Goal: Go to known website: Go to known website

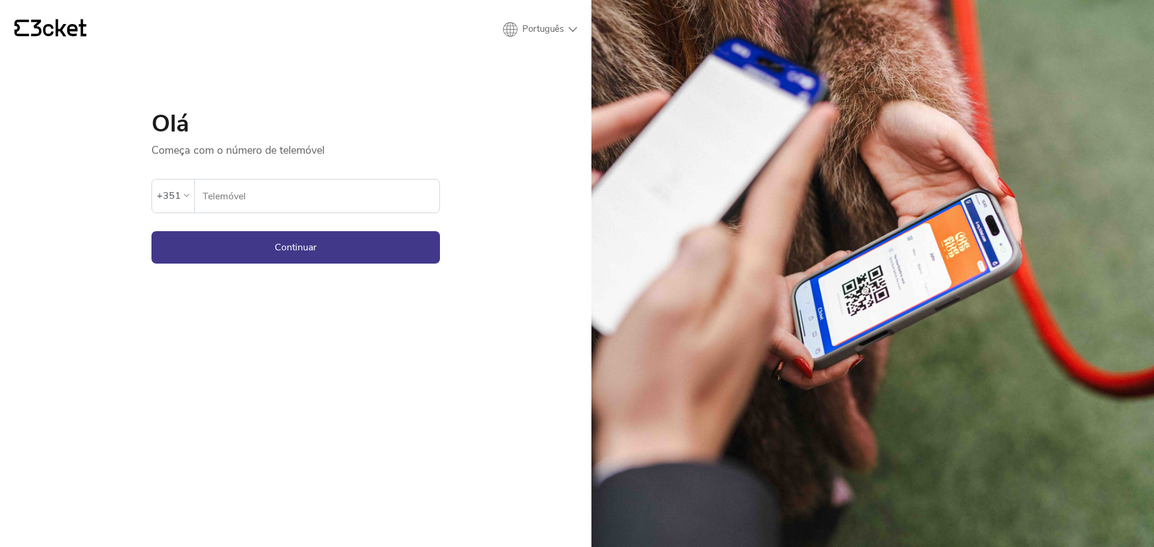
click at [239, 198] on input "Telemóvel" at bounding box center [320, 196] width 237 height 33
type input "937416084"
click at [290, 248] on button "Continuar" at bounding box center [295, 247] width 288 height 32
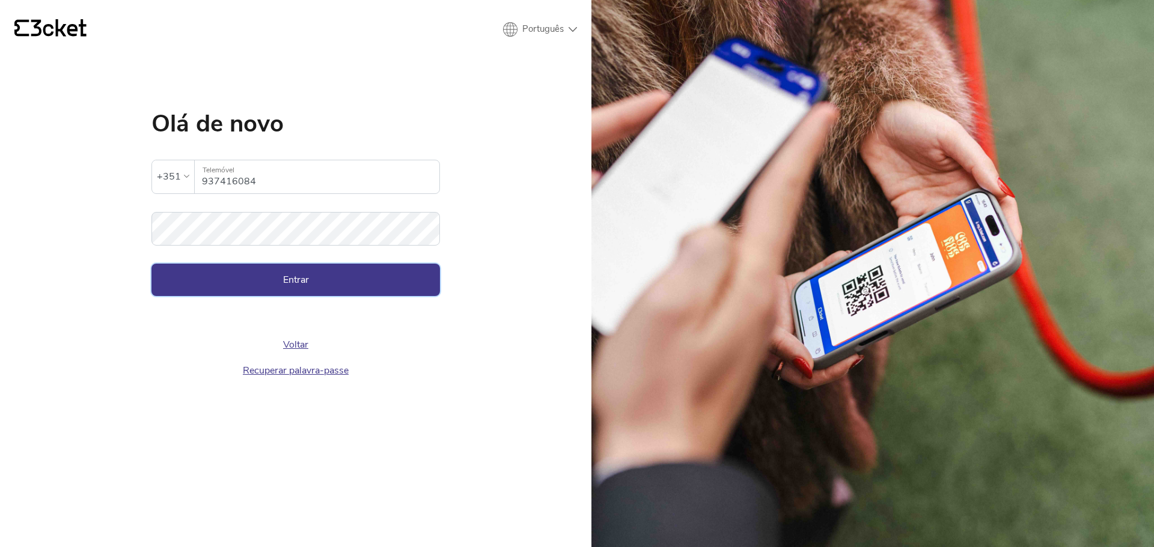
click at [310, 285] on button "Entrar" at bounding box center [295, 280] width 288 height 32
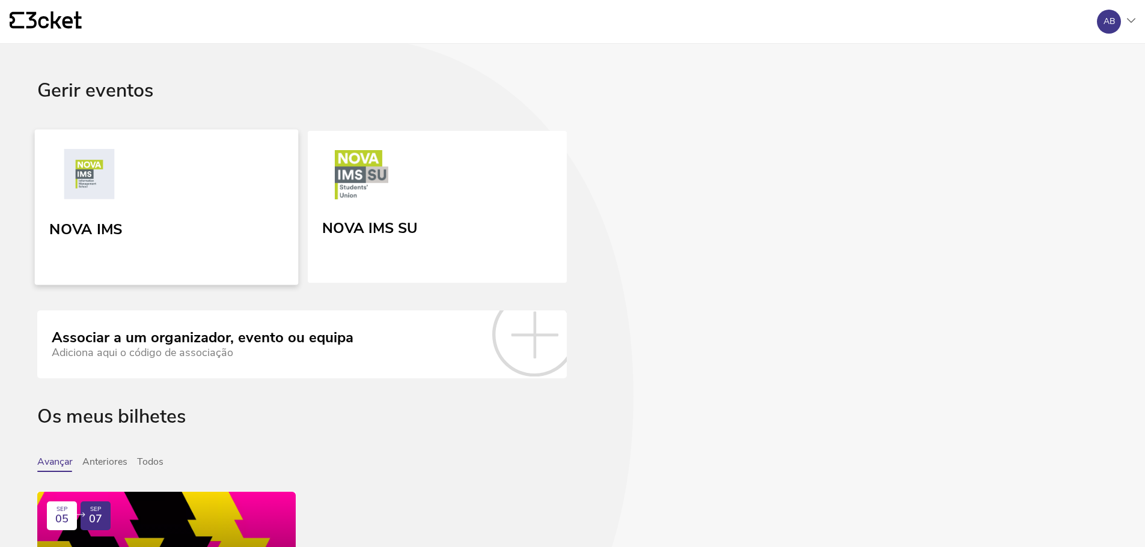
click at [78, 220] on div "NOVA IMS" at bounding box center [85, 227] width 73 height 22
